Goal: Task Accomplishment & Management: Use online tool/utility

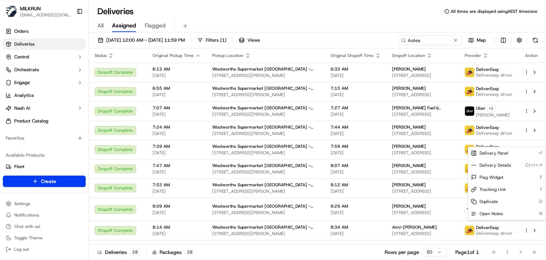
click at [431, 42] on input "Aotea" at bounding box center [430, 40] width 64 height 10
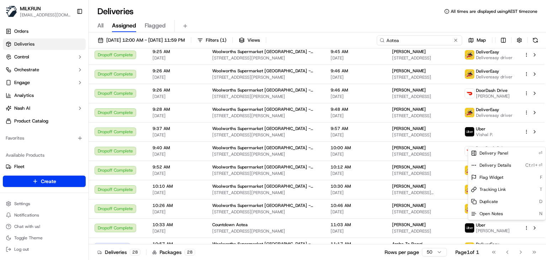
click at [431, 42] on input "Aotea" at bounding box center [419, 40] width 85 height 10
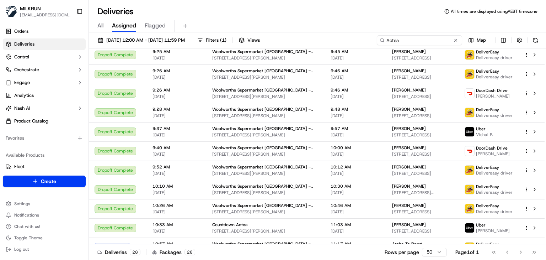
click at [431, 42] on input "Aotea" at bounding box center [419, 40] width 85 height 10
paste input "Lincoln Rd"
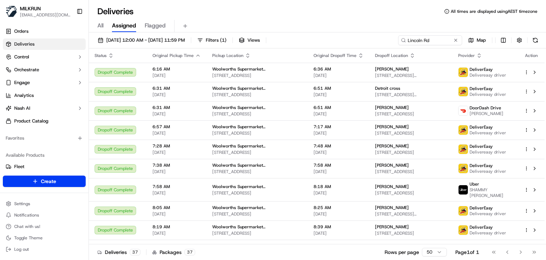
click at [337, 15] on div "Deliveries All times are displayed using AEST timezone" at bounding box center [317, 11] width 457 height 11
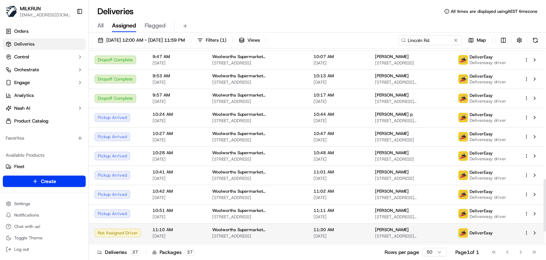
scroll to position [477, 0]
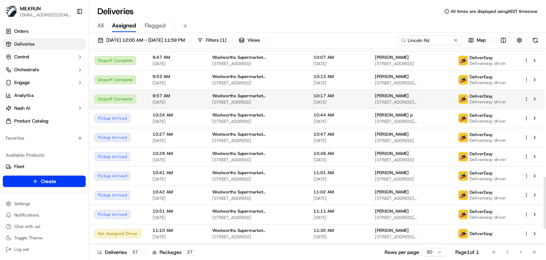
click at [226, 100] on span "185-187 Universal Dr, Auckland, Auckland 0610, NZ" at bounding box center [257, 102] width 90 height 6
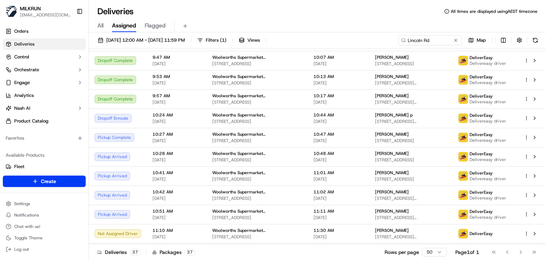
click at [238, 12] on div "Deliveries All times are displayed using AEST timezone" at bounding box center [317, 11] width 457 height 11
click at [438, 40] on input "Lincoln Rd" at bounding box center [419, 40] width 85 height 10
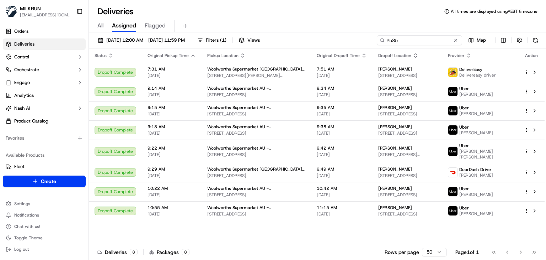
type input "2585"
click at [351, 27] on div "All Assigned Flagged" at bounding box center [317, 26] width 457 height 12
click at [344, 236] on div "Status Original Pickup Time Pickup Location Original Dropoff Time Dropoff Locat…" at bounding box center [317, 146] width 456 height 196
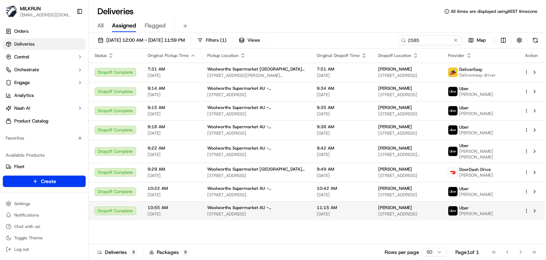
click at [247, 210] on div "Woolworths Supermarket AU - Cleveland 91 Middle St, Cleveland, QLD 4163, AU" at bounding box center [256, 210] width 98 height 12
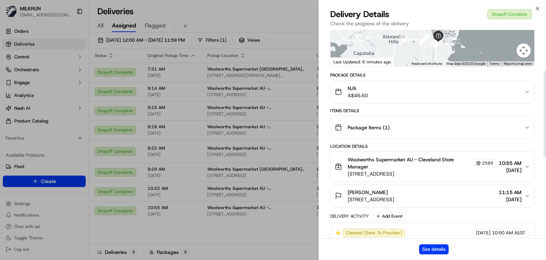
scroll to position [98, 0]
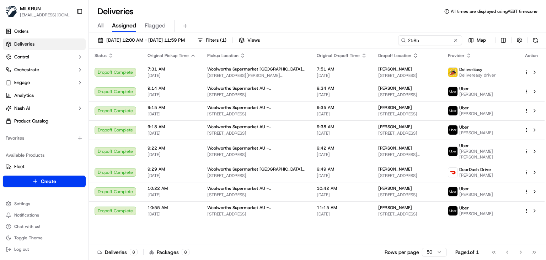
click at [320, 28] on div "All Assigned Flagged" at bounding box center [317, 26] width 457 height 12
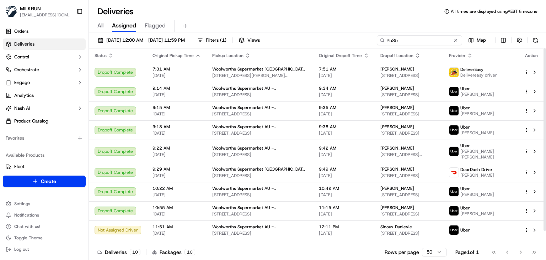
click at [428, 41] on input "2585" at bounding box center [419, 40] width 85 height 10
click at [419, 39] on input "2585" at bounding box center [419, 40] width 85 height 10
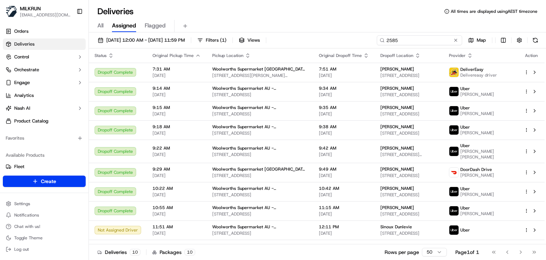
click at [419, 39] on input "2585" at bounding box center [419, 40] width 85 height 10
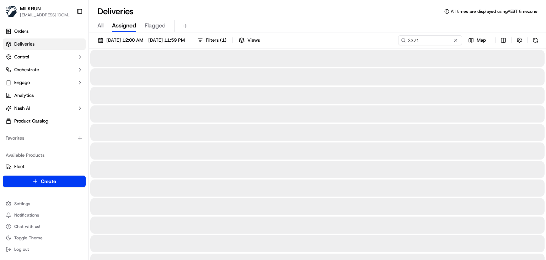
click at [367, 26] on div "All Assigned Flagged" at bounding box center [317, 26] width 457 height 12
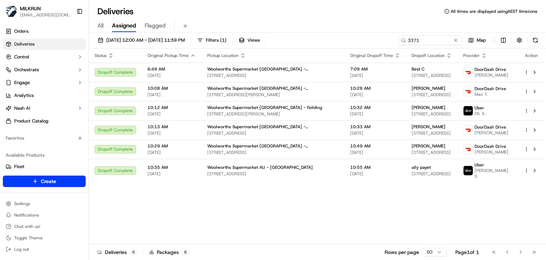
click at [310, 207] on div "Status Original Pickup Time Pickup Location Original Dropoff Time Dropoff Locat…" at bounding box center [317, 146] width 456 height 196
click at [442, 41] on input "3371" at bounding box center [419, 40] width 85 height 10
paste input "Queensgate"
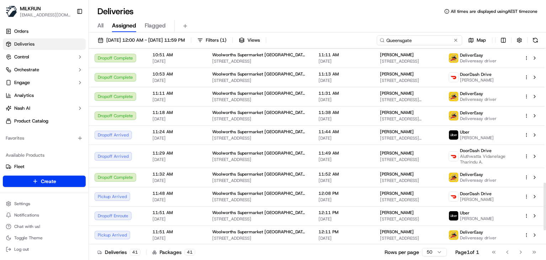
scroll to position [552, 0]
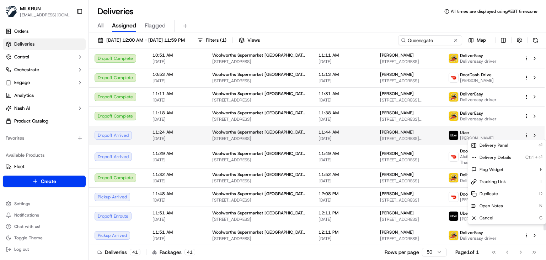
click at [526, 137] on html "MILKRUN ssubedi2@woolworths.com.au Toggle Sidebar Orders Deliveries Control Orc…" at bounding box center [273, 130] width 546 height 260
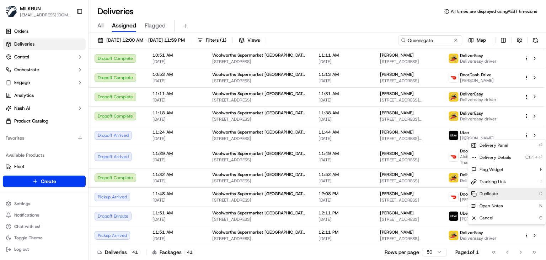
click at [482, 195] on span "Duplicate" at bounding box center [489, 194] width 18 height 6
click at [438, 42] on html "MILKRUN ssubedi2@woolworths.com.au Toggle Sidebar Orders Deliveries Control Orc…" at bounding box center [273, 130] width 546 height 260
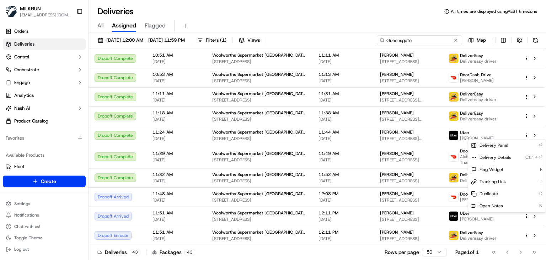
click at [438, 42] on input "Queensgate" at bounding box center [419, 40] width 85 height 10
paste input "Hawker"
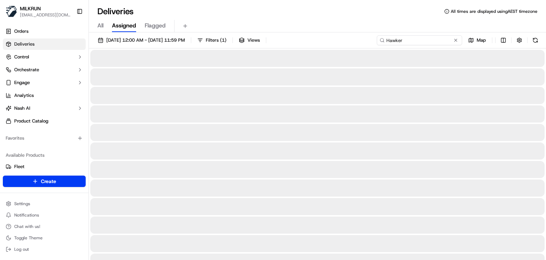
type input "Hawker"
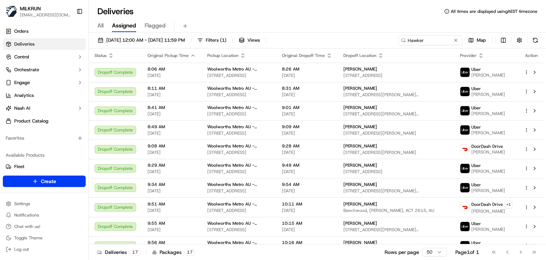
click at [350, 9] on div "Deliveries All times are displayed using AEST timezone" at bounding box center [317, 11] width 457 height 11
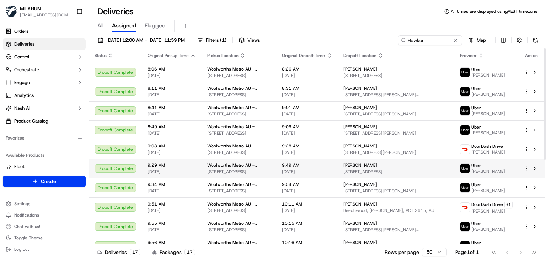
scroll to position [149, 0]
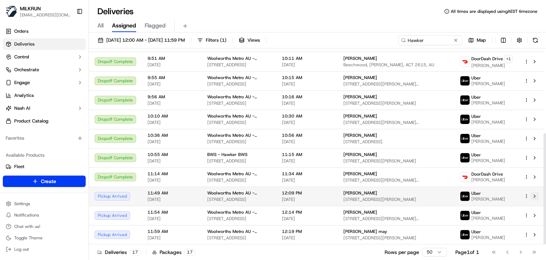
click at [533, 195] on button at bounding box center [535, 196] width 9 height 9
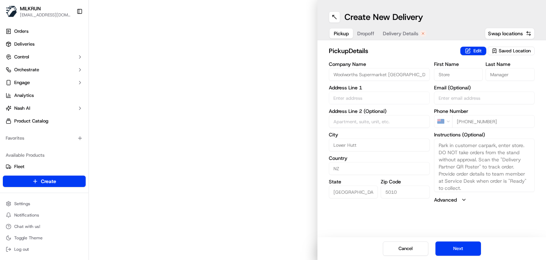
type input "Bloomfield Terrace"
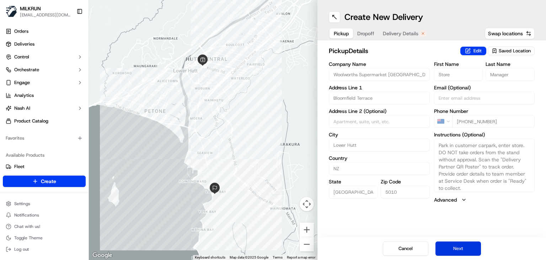
click at [455, 242] on button "Next" at bounding box center [459, 248] width 46 height 14
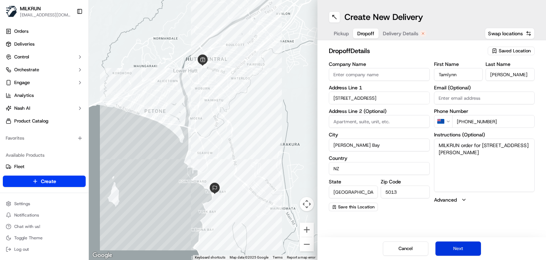
click at [455, 242] on button "Next" at bounding box center [459, 248] width 46 height 14
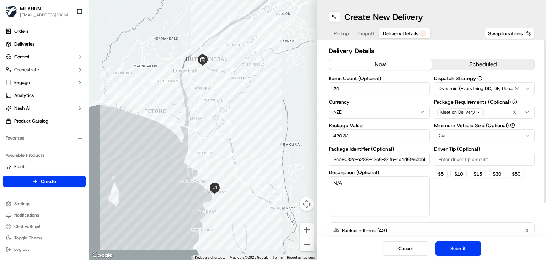
click at [404, 67] on button "now" at bounding box center [380, 64] width 103 height 11
click at [450, 246] on button "Submit" at bounding box center [459, 248] width 46 height 14
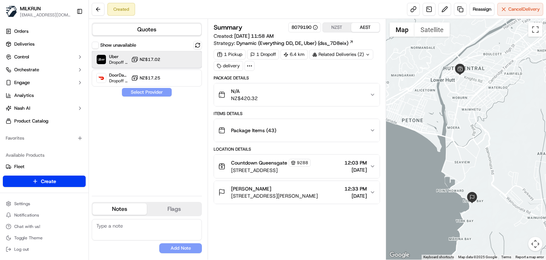
click at [198, 60] on div "Uber Dropoff ETA 37 minutes NZ$17.02" at bounding box center [147, 59] width 110 height 17
click at [160, 91] on button "Assign Provider" at bounding box center [147, 92] width 50 height 9
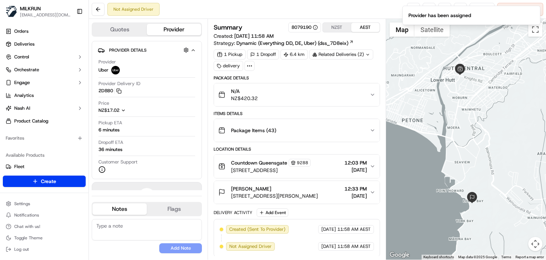
click at [368, 192] on div "Tamlynn Bagnall 12 Cheviot Road, Lowry Bay, Lower Hutt 5013, New Zealand 12:33 …" at bounding box center [293, 192] width 151 height 14
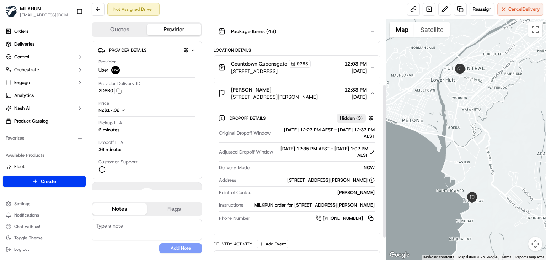
scroll to position [102, 0]
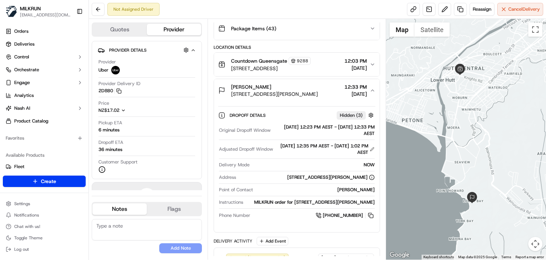
drag, startPoint x: 275, startPoint y: 84, endPoint x: 232, endPoint y: 86, distance: 43.1
click at [232, 86] on div "Tamlynn Bagnall" at bounding box center [274, 86] width 87 height 7
copy span "Tamlynn Bagnall"
click at [417, 10] on link at bounding box center [413, 9] width 13 height 13
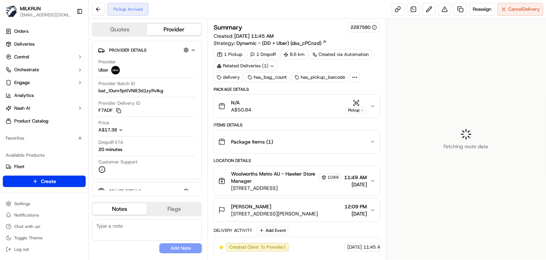
scroll to position [83, 0]
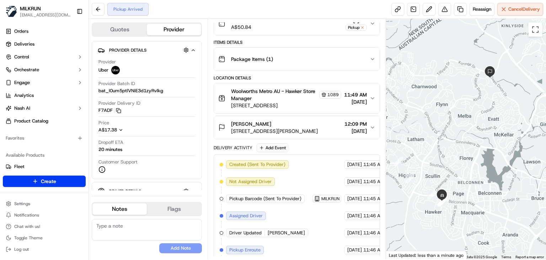
click at [372, 126] on icon "button" at bounding box center [373, 127] width 6 height 6
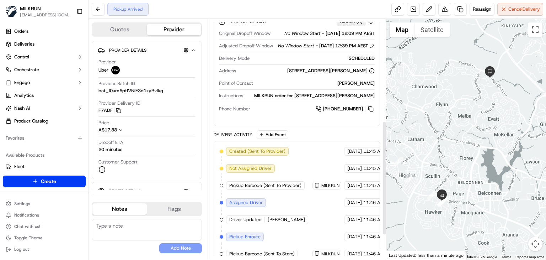
scroll to position [213, 0]
click at [373, 113] on button at bounding box center [371, 109] width 8 height 8
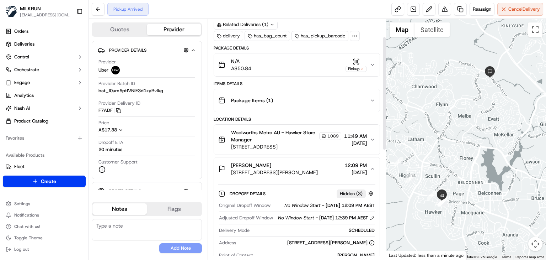
scroll to position [35, 0]
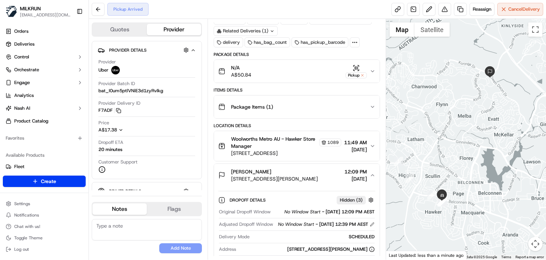
drag, startPoint x: 272, startPoint y: 168, endPoint x: 230, endPoint y: 172, distance: 42.5
click at [230, 172] on div "[PERSON_NAME] [STREET_ADDRESS][PERSON_NAME][PERSON_NAME]" at bounding box center [268, 175] width 100 height 14
copy span "[PERSON_NAME]"
